Goal: Task Accomplishment & Management: Use online tool/utility

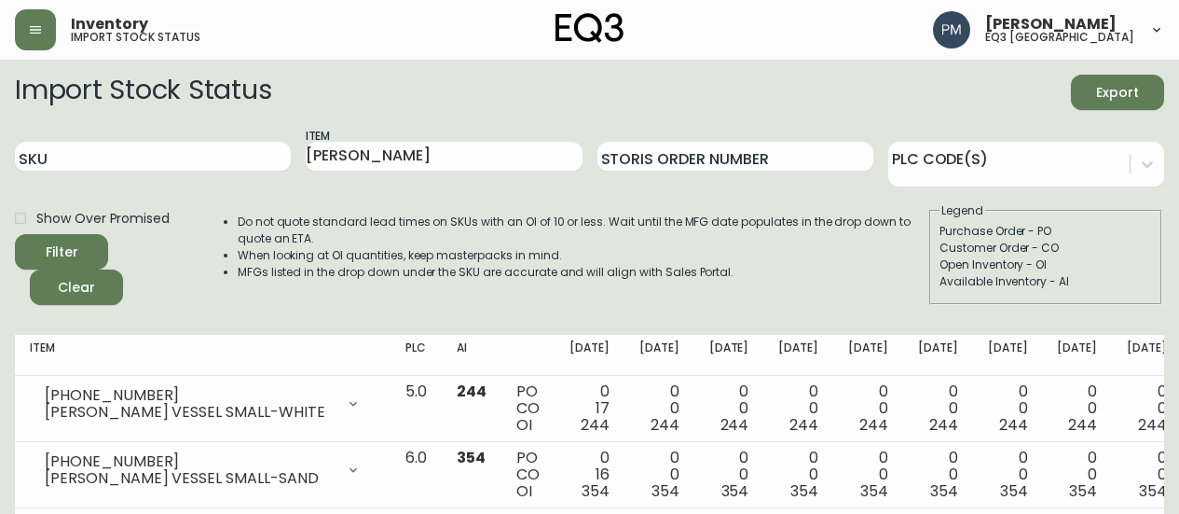
scroll to position [312, 0]
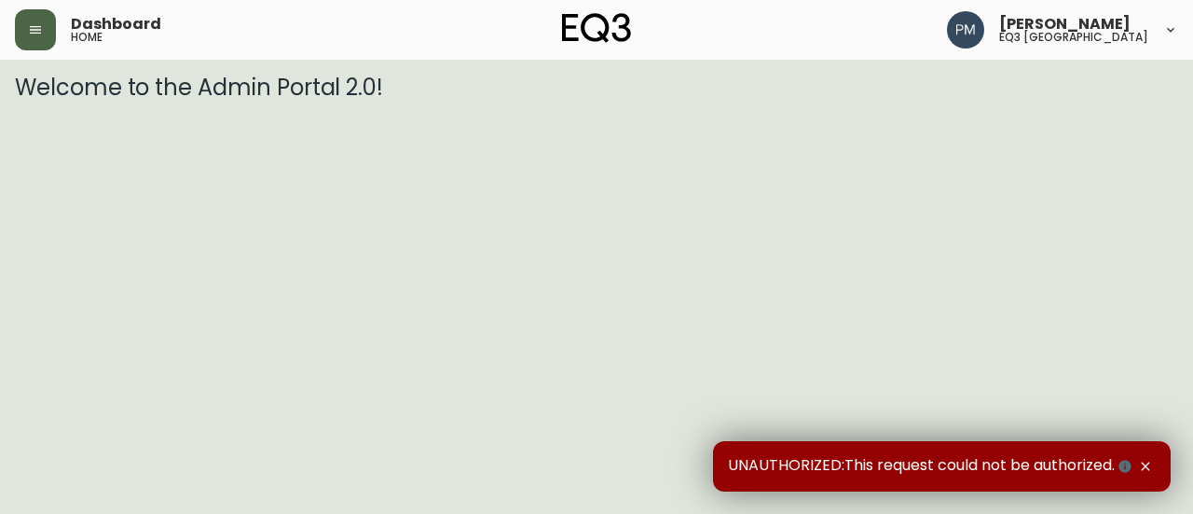
click at [43, 40] on button "button" at bounding box center [35, 29] width 41 height 41
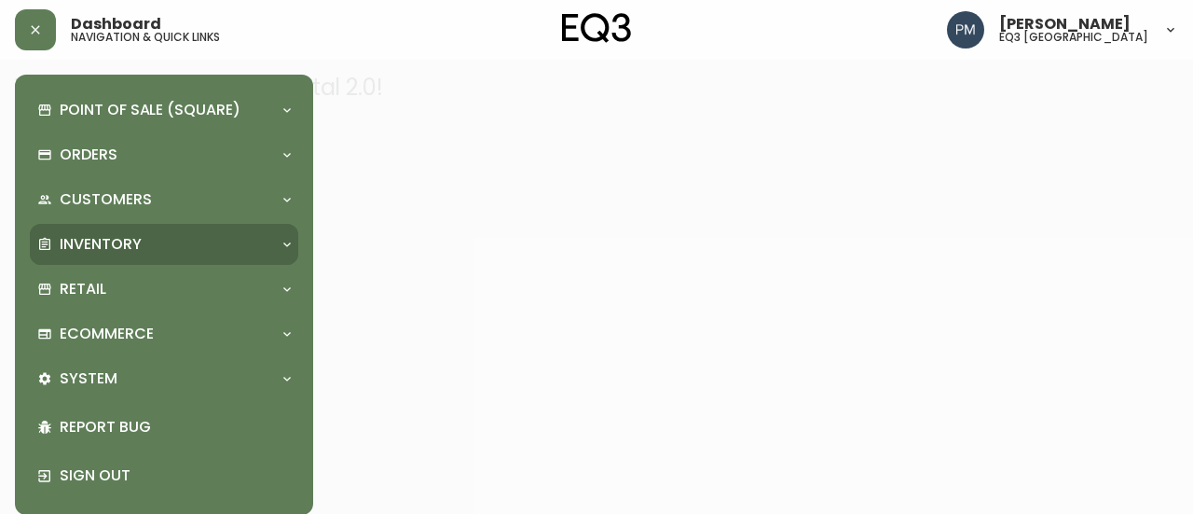
click at [147, 241] on div "Inventory" at bounding box center [154, 244] width 235 height 21
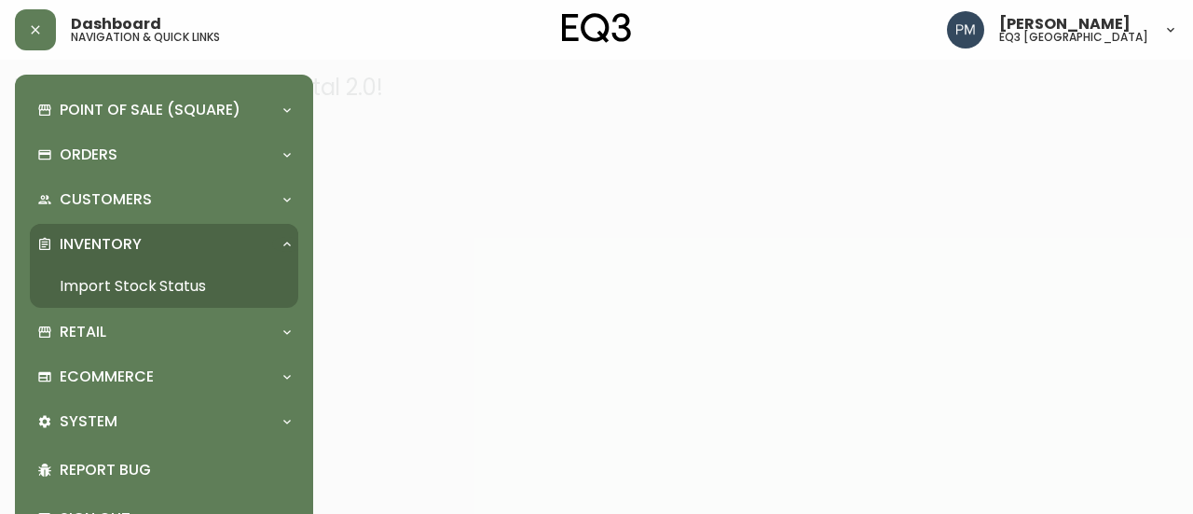
click at [124, 290] on link "Import Stock Status" at bounding box center [164, 286] width 269 height 43
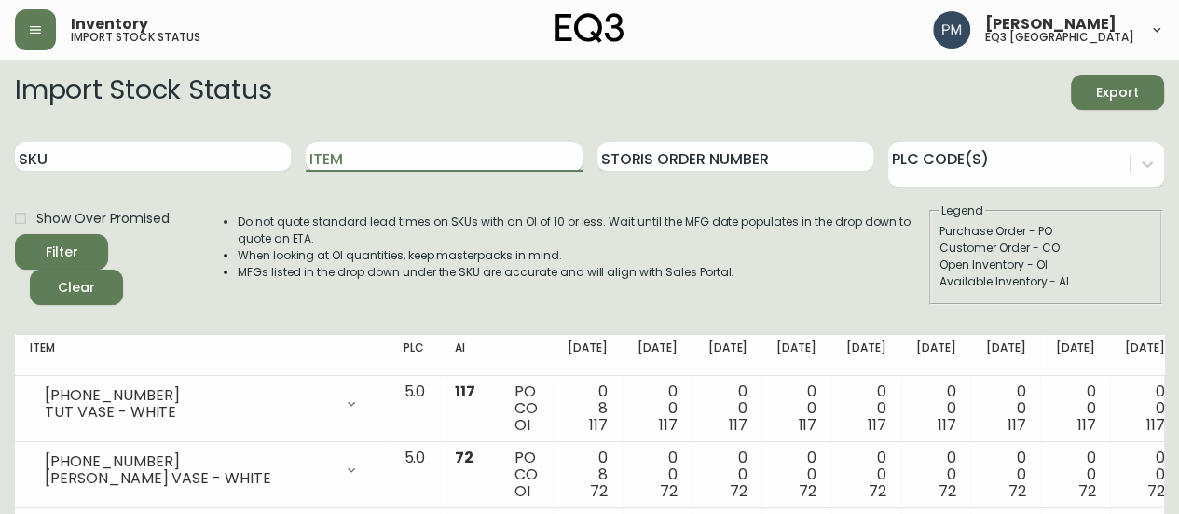
click at [364, 170] on input "Item" at bounding box center [444, 157] width 276 height 30
type input "Mai"
click at [15, 234] on button "Filter" at bounding box center [61, 251] width 93 height 35
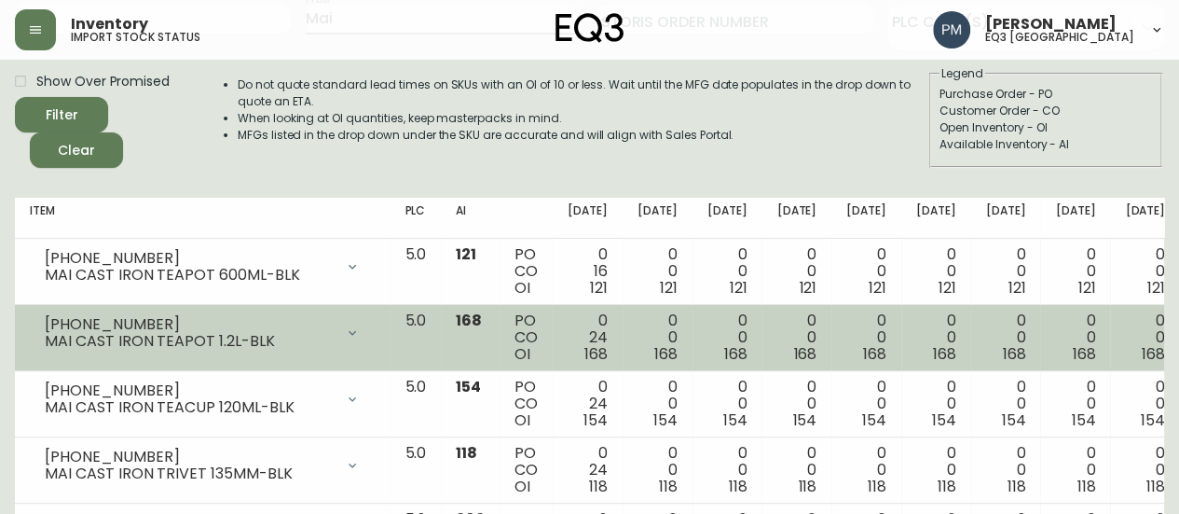
scroll to position [140, 0]
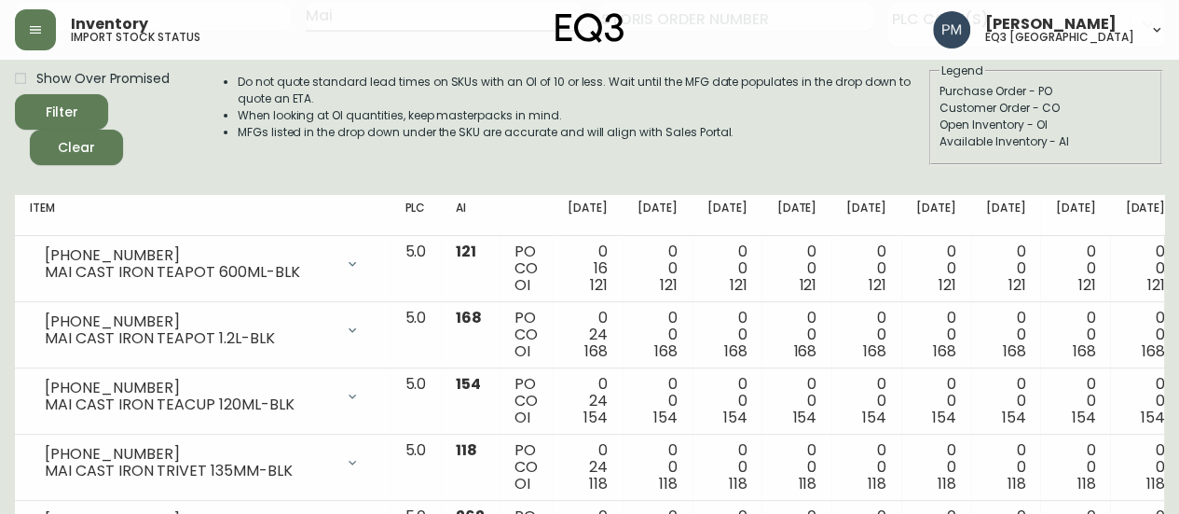
click at [679, 176] on div "Import Stock Status Export SKU Item Mai Storis Order Number PLC Code(s) Show Ov…" at bounding box center [590, 57] width 1150 height 245
click at [470, 158] on div "Do not quote standard lead times on SKUs with an OI of 10 or less. Wait until t…" at bounding box center [563, 113] width 727 height 103
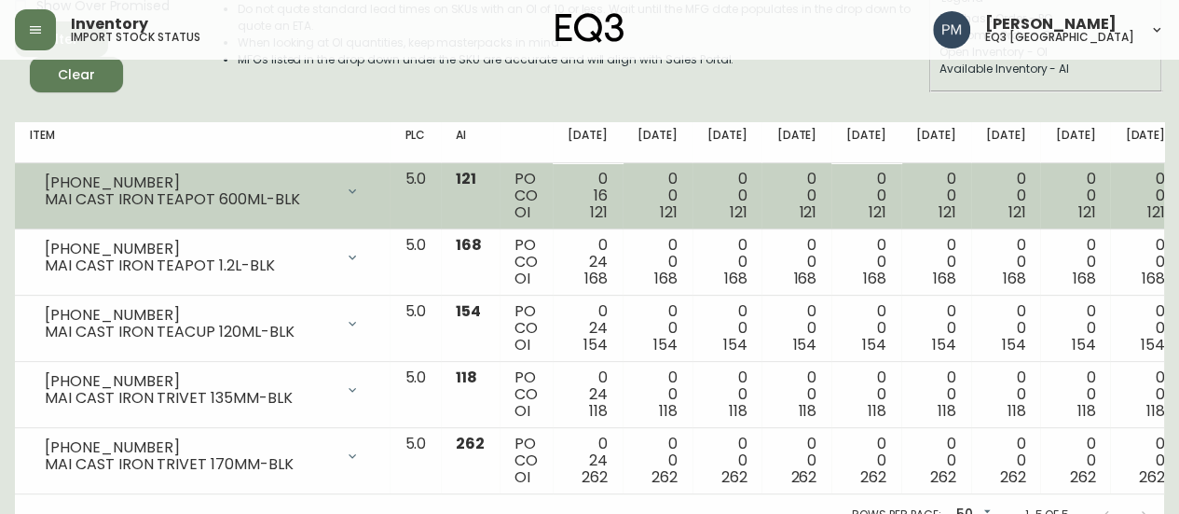
scroll to position [0, 0]
